Goal: Find specific page/section: Find specific page/section

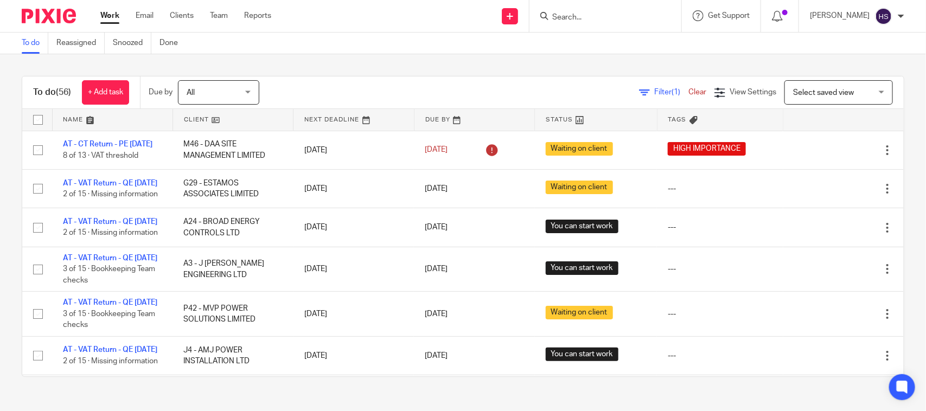
drag, startPoint x: 413, startPoint y: 299, endPoint x: 405, endPoint y: 28, distance: 271.2
click at [423, 69] on div "To do (56) + Add task Due by All All [DATE] [DATE] This week Next week This mon…" at bounding box center [463, 226] width 926 height 344
click at [221, 9] on div "Work Email Clients Team Reports Work Email Clients Team Reports Settings" at bounding box center [188, 16] width 198 height 32
click at [218, 17] on link "Team" at bounding box center [219, 15] width 18 height 11
click at [580, 15] on input "Search" at bounding box center [600, 18] width 98 height 10
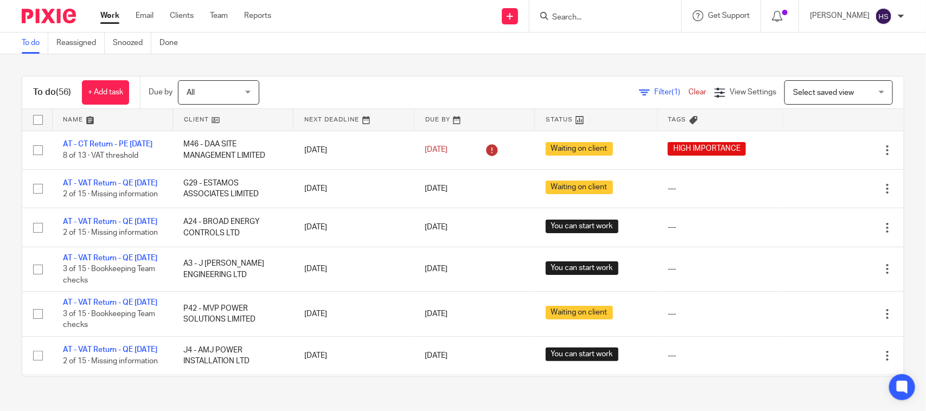
paste input "[PERSON_NAME]"
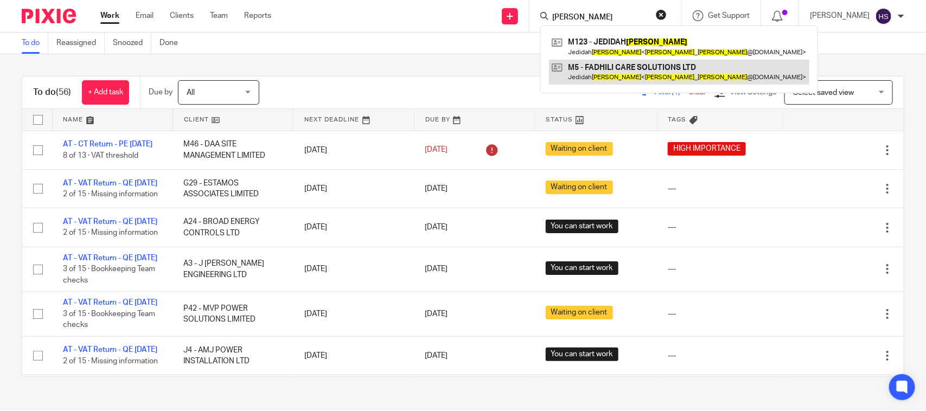
type input "[PERSON_NAME]"
click at [641, 78] on link at bounding box center [679, 72] width 260 height 25
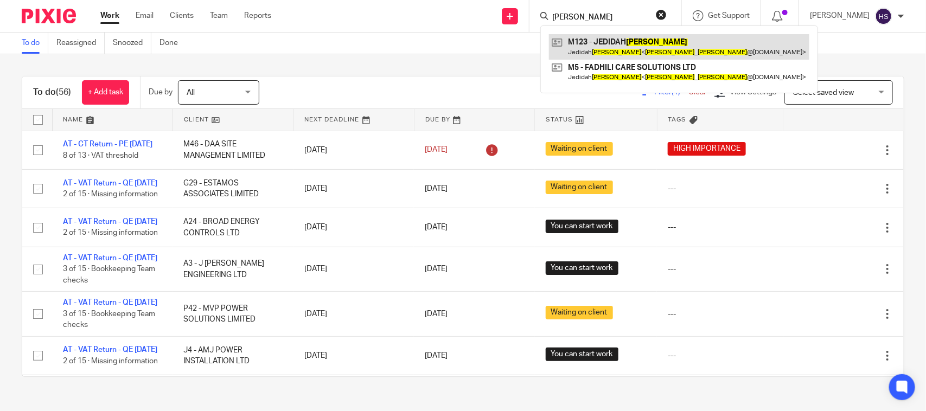
click at [638, 45] on link at bounding box center [679, 46] width 260 height 25
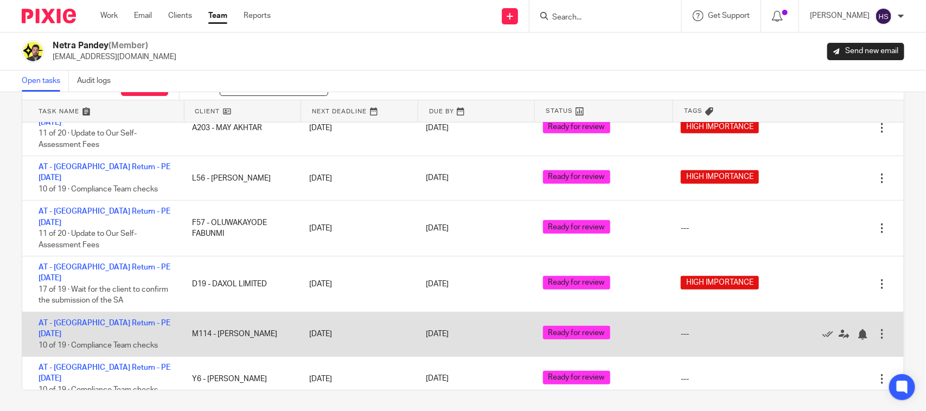
scroll to position [48, 0]
